Goal: Transaction & Acquisition: Subscribe to service/newsletter

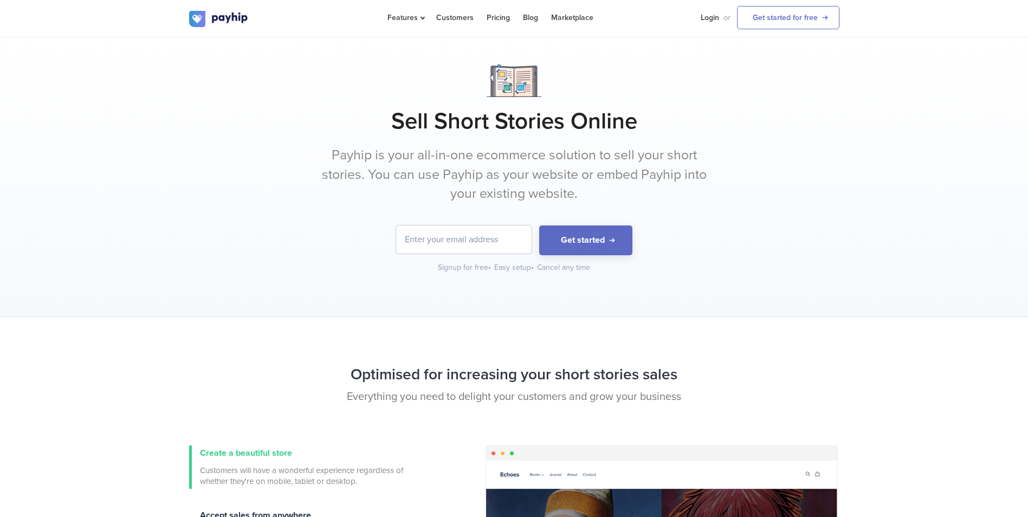
click at [226, 261] on div "Get started Signup for free • Easy setup • Cancel any time" at bounding box center [514, 249] width 650 height 48
click at [495, 239] on input "email" at bounding box center [463, 239] width 135 height 28
click at [599, 231] on button "Get started" at bounding box center [585, 240] width 93 height 30
click at [474, 243] on input "mara6" at bounding box center [463, 239] width 135 height 28
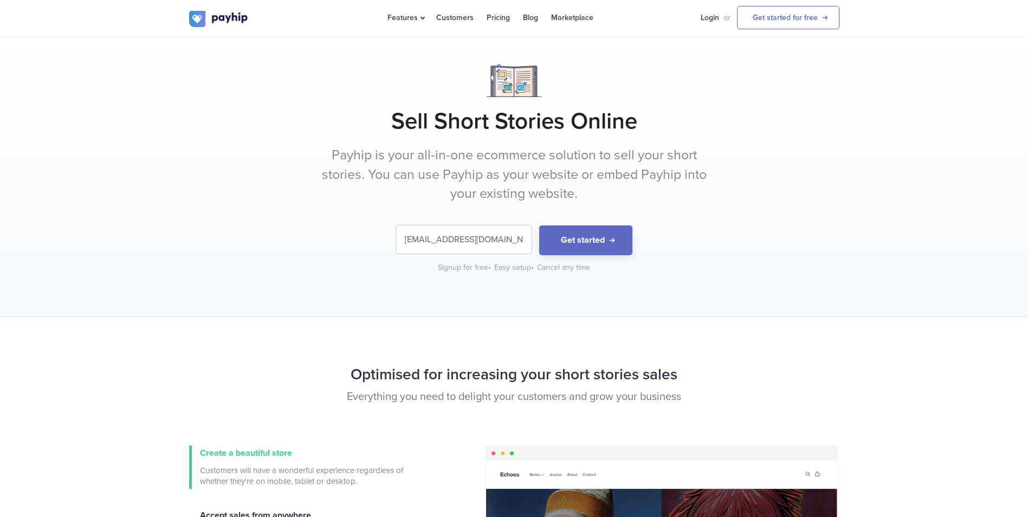
type input "[EMAIL_ADDRESS][DOMAIN_NAME]"
click at [539, 225] on button "Get started" at bounding box center [585, 240] width 93 height 30
